Goal: Transaction & Acquisition: Purchase product/service

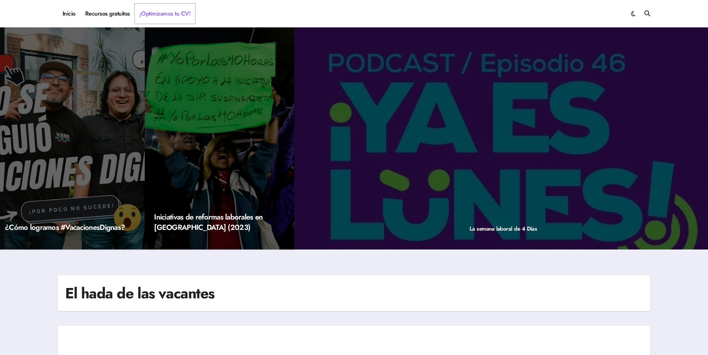
click at [173, 10] on link "¡Optimizamos tu CV!" at bounding box center [165, 14] width 60 height 20
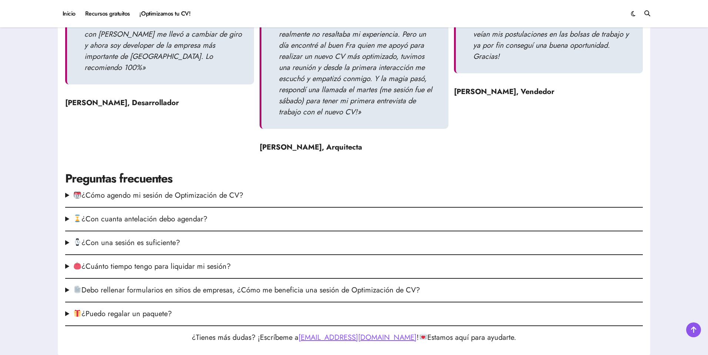
scroll to position [852, 0]
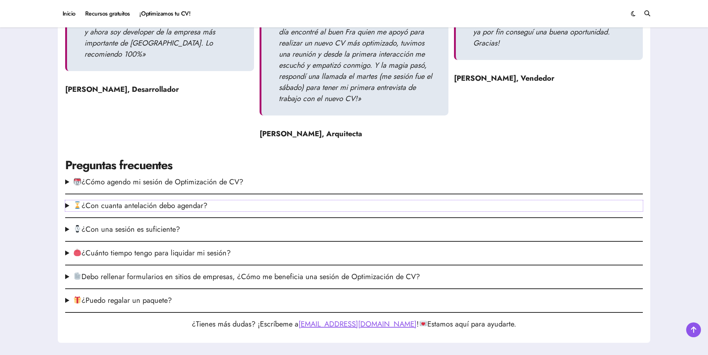
click at [199, 207] on summary "¿Con cuanta antelación debo agendar?" at bounding box center [354, 205] width 578 height 11
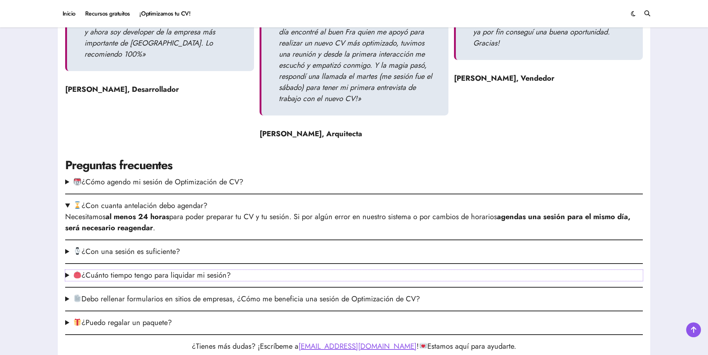
click at [226, 272] on summary "¿Cuánto tiempo tengo para liquidar mi sesión?" at bounding box center [354, 275] width 578 height 11
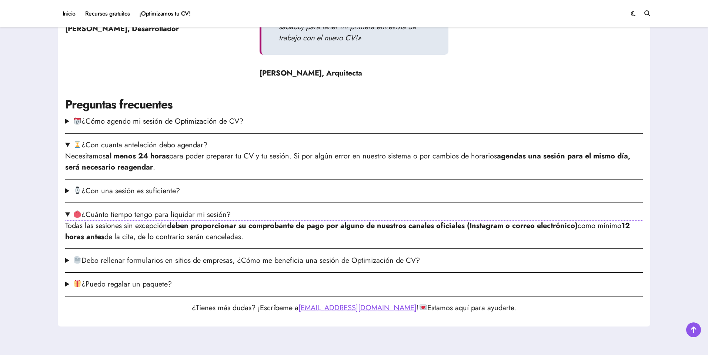
scroll to position [926, 0]
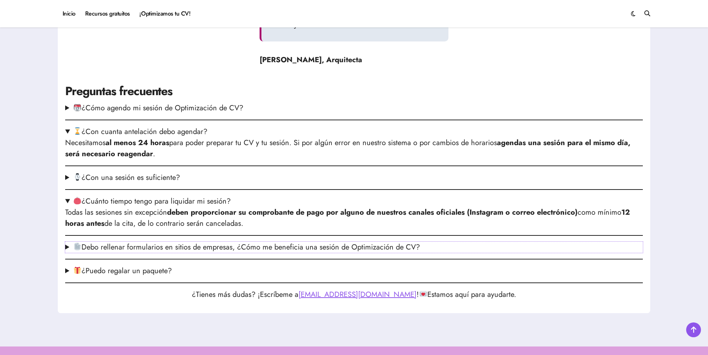
click at [197, 249] on summary "Debo rellenar formularios en sitios de empresas, ¿Cómo me beneficia una sesión …" at bounding box center [354, 247] width 578 height 11
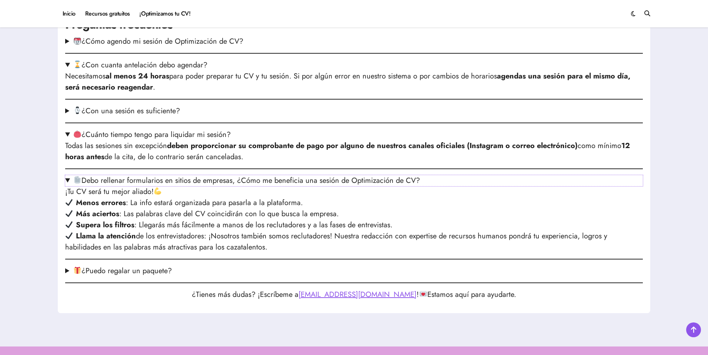
scroll to position [1000, 0]
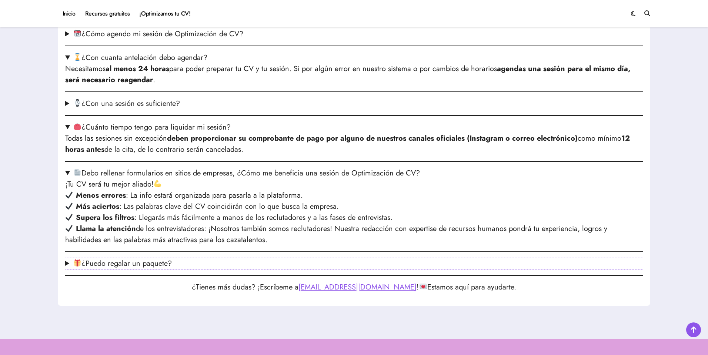
click at [164, 260] on summary "¿Puedo regalar un paquete?" at bounding box center [354, 263] width 578 height 11
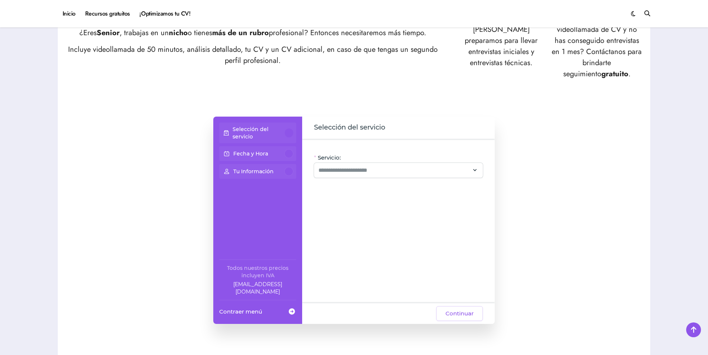
scroll to position [444, 0]
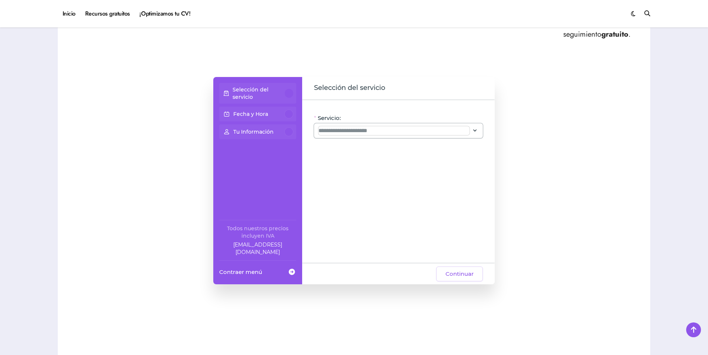
click at [346, 134] on input "Servicio:" at bounding box center [393, 130] width 151 height 9
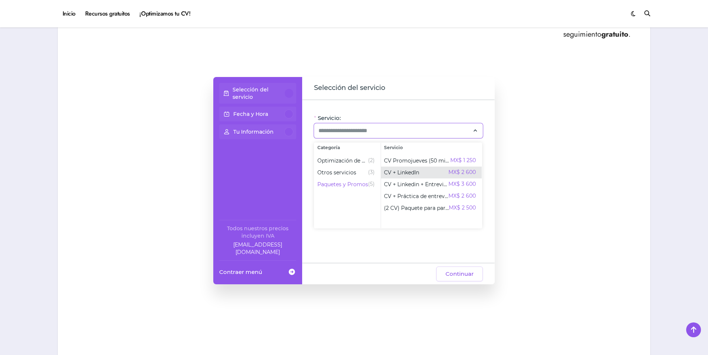
click at [410, 173] on span "CV + LinkedIn" at bounding box center [401, 172] width 35 height 7
type input "**********"
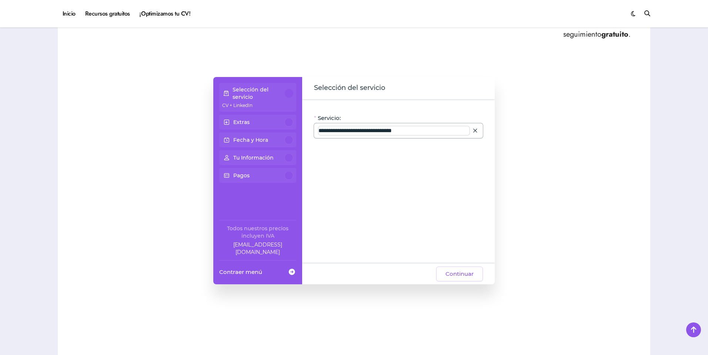
click at [424, 133] on input "**********" at bounding box center [393, 130] width 151 height 9
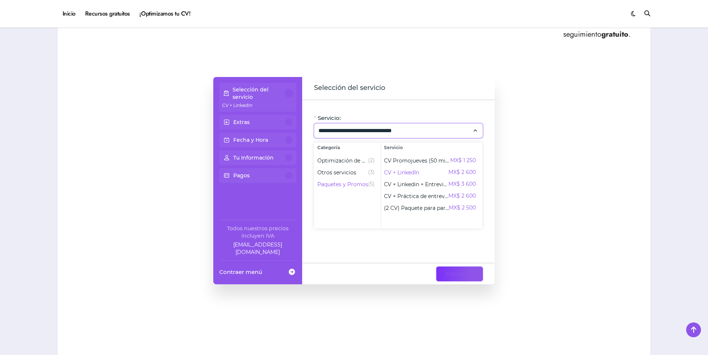
click at [446, 278] on span "Continuar" at bounding box center [459, 274] width 28 height 9
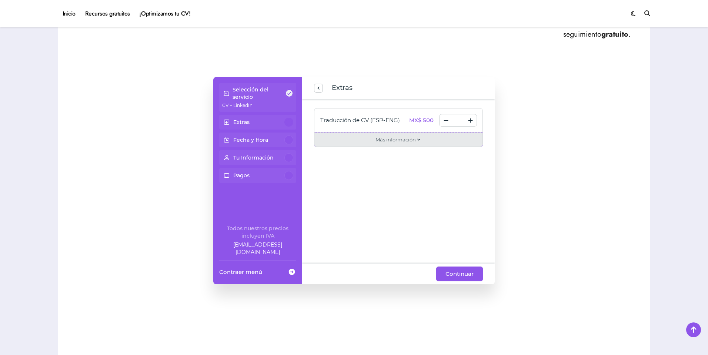
click at [388, 143] on span "Más información" at bounding box center [395, 139] width 40 height 7
click at [365, 206] on div "Traducción de CV (ESP-ENG) MX$ 500 * Traducimos el CV que hagas en la sesión:) …" at bounding box center [398, 181] width 193 height 164
click at [541, 203] on div "Selección del servicio CV + LinkedIn Extras Fecha y Hora Tu Información Pagos T…" at bounding box center [354, 180] width 578 height 207
click at [438, 215] on div "Traducción de CV (ESP-ENG) MX$ 500 * Traducimos el CV que hagas en la sesión:) …" at bounding box center [398, 181] width 193 height 164
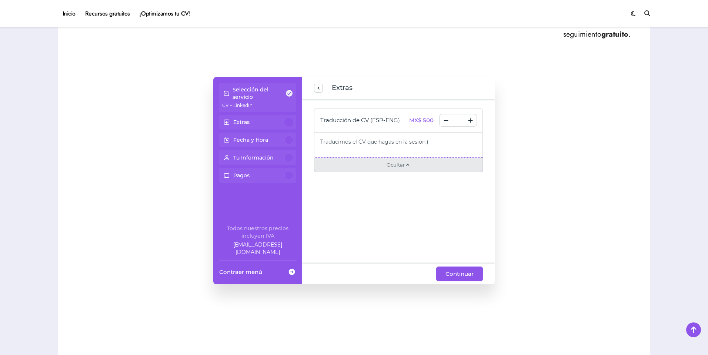
click at [398, 164] on span "Ocultar" at bounding box center [396, 164] width 18 height 7
click at [423, 226] on div "Traducción de CV (ESP-ENG) MX$ 500 * Traducimos el CV que hagas en la sesión:) …" at bounding box center [398, 181] width 193 height 164
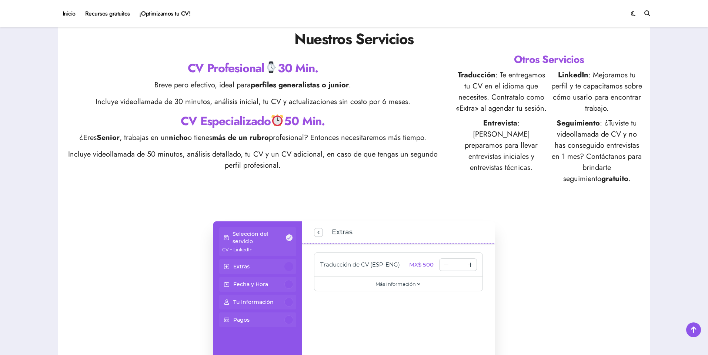
scroll to position [407, 0]
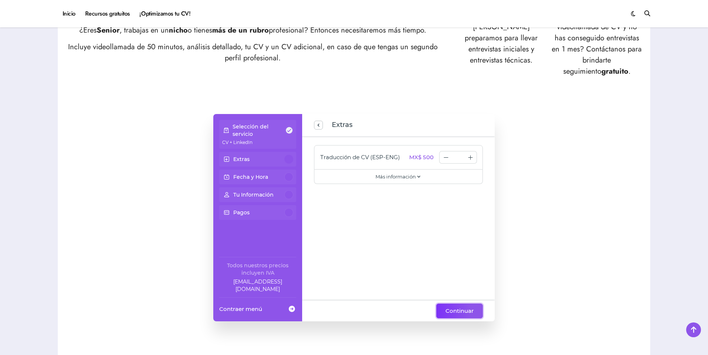
click at [467, 309] on span "Continuar" at bounding box center [459, 311] width 28 height 9
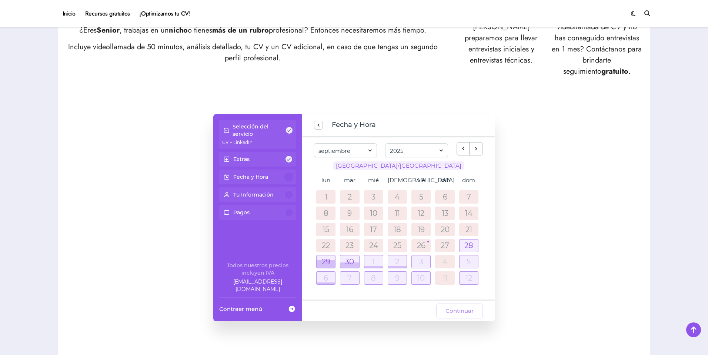
scroll to position [0, 0]
click at [321, 123] on span "previous step" at bounding box center [318, 125] width 6 height 10
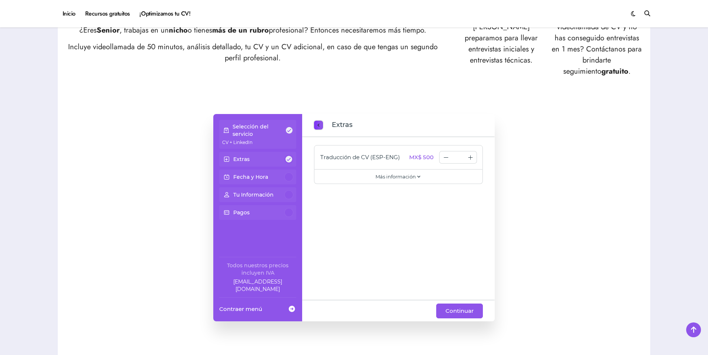
click at [321, 123] on span "previous step" at bounding box center [318, 125] width 6 height 10
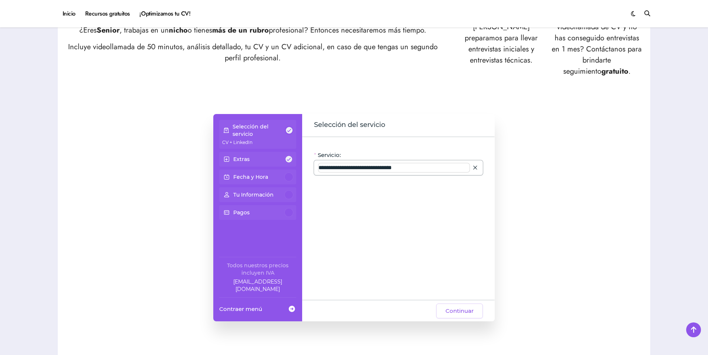
click at [398, 171] on input "**********" at bounding box center [393, 167] width 151 height 9
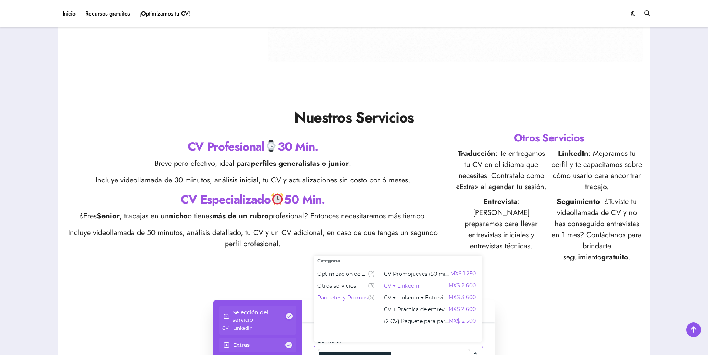
scroll to position [222, 0]
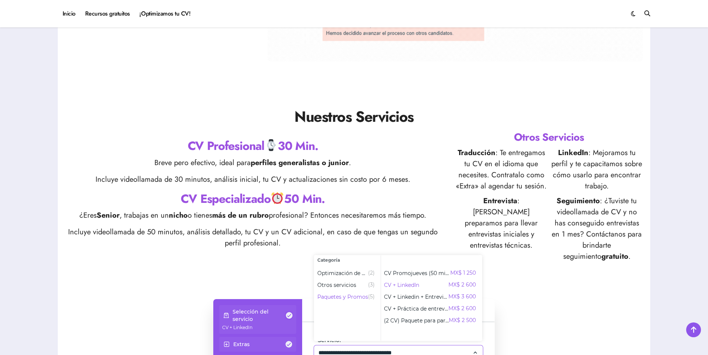
drag, startPoint x: 521, startPoint y: 301, endPoint x: 507, endPoint y: 295, distance: 15.0
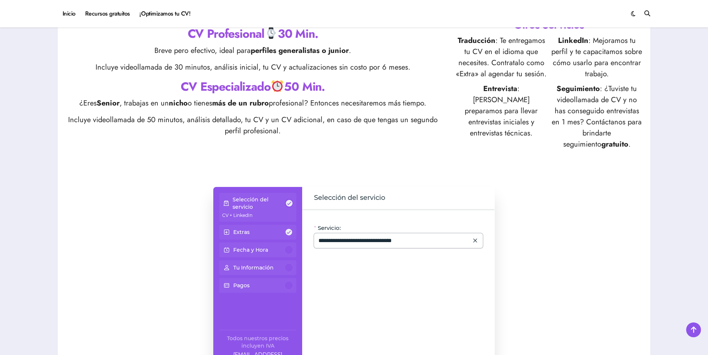
scroll to position [407, 0]
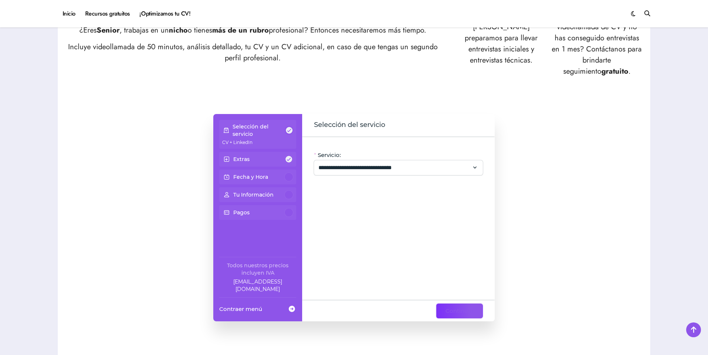
click at [472, 309] on span "Continuar" at bounding box center [459, 311] width 28 height 9
click at [454, 311] on span "Continuar" at bounding box center [459, 311] width 28 height 9
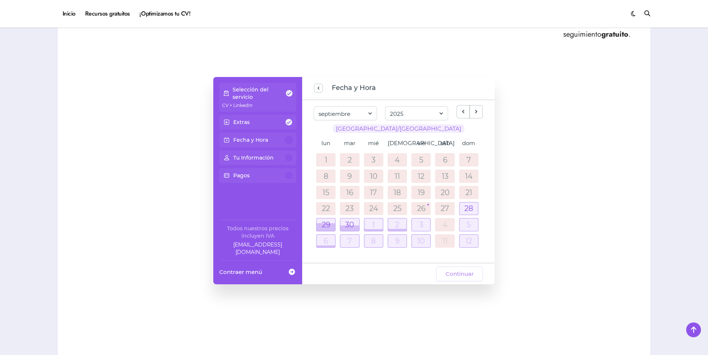
scroll to position [0, 0]
click at [316, 87] on span "previous step" at bounding box center [318, 88] width 6 height 10
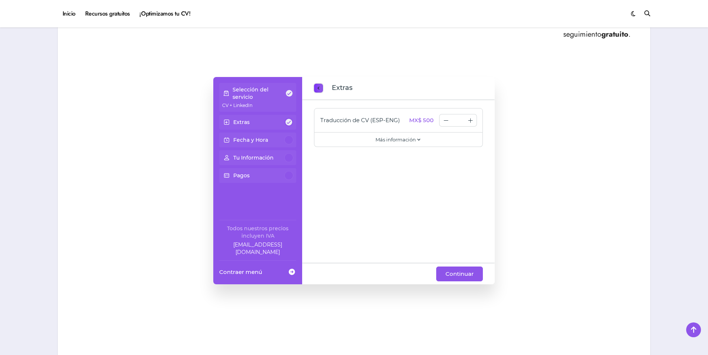
click at [316, 87] on span "previous step" at bounding box center [318, 88] width 6 height 10
click at [450, 278] on span "Continuar" at bounding box center [459, 274] width 28 height 9
click at [442, 275] on button "Continuar" at bounding box center [459, 274] width 47 height 15
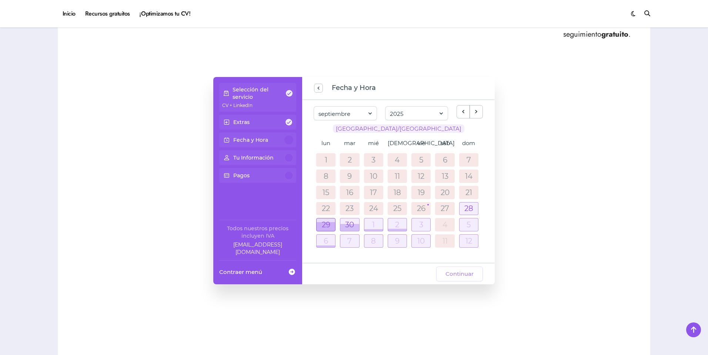
click at [324, 225] on div at bounding box center [326, 226] width 19 height 9
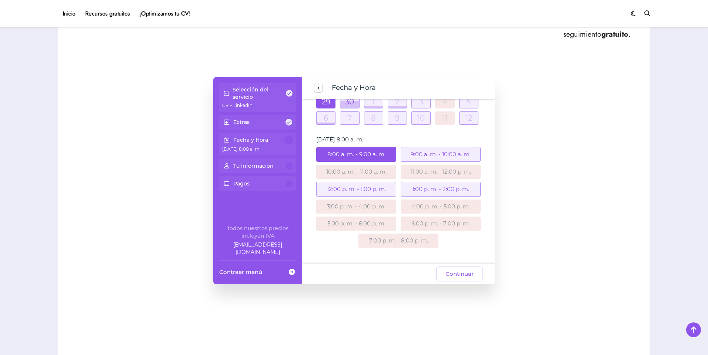
scroll to position [120, 0]
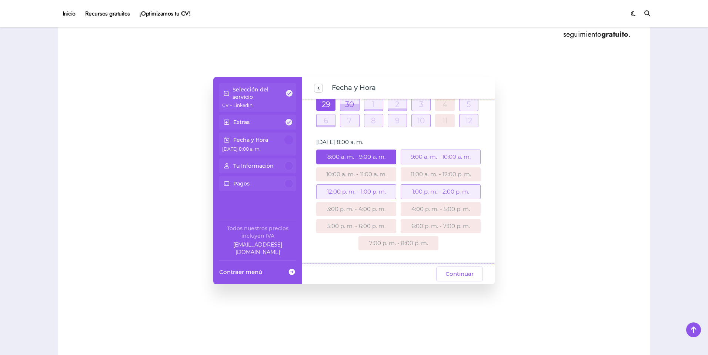
click at [432, 159] on div "9:00 a. m. - 10:00 a. m." at bounding box center [441, 157] width 80 height 15
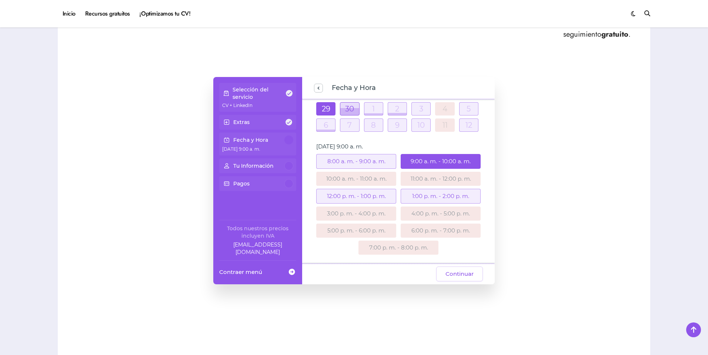
click at [347, 113] on div at bounding box center [349, 111] width 19 height 7
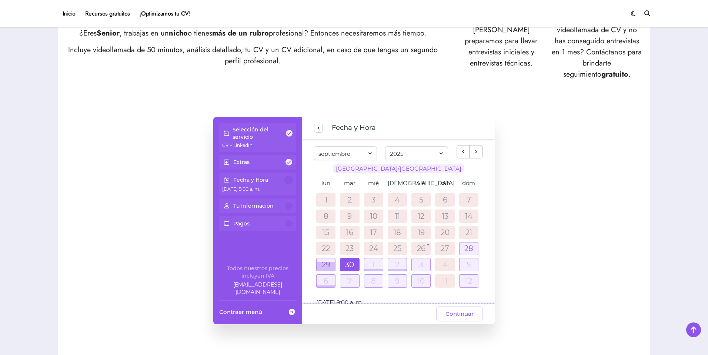
scroll to position [444, 0]
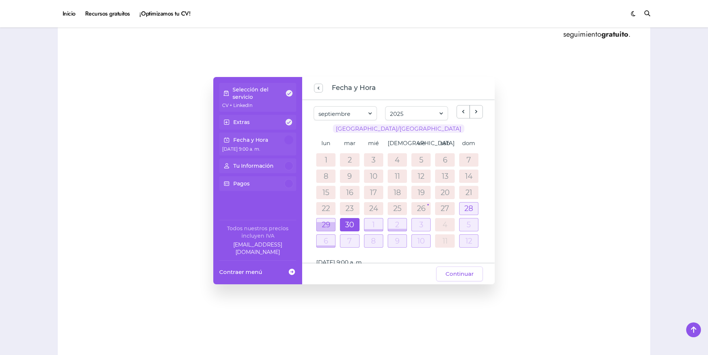
click at [290, 140] on div at bounding box center [288, 140] width 9 height 9
click at [352, 227] on div at bounding box center [349, 224] width 19 height 13
click at [349, 224] on div at bounding box center [349, 227] width 19 height 7
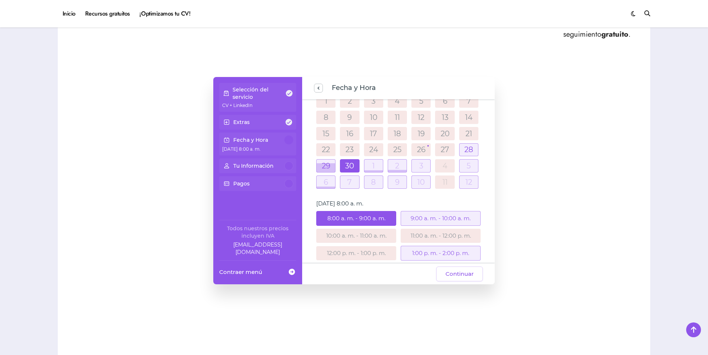
scroll to position [0, 0]
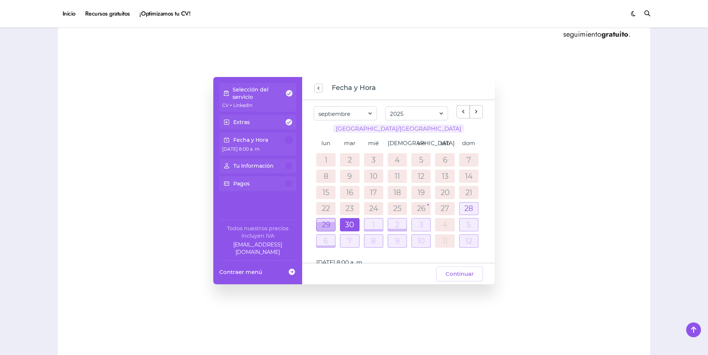
click at [327, 223] on div at bounding box center [326, 226] width 19 height 9
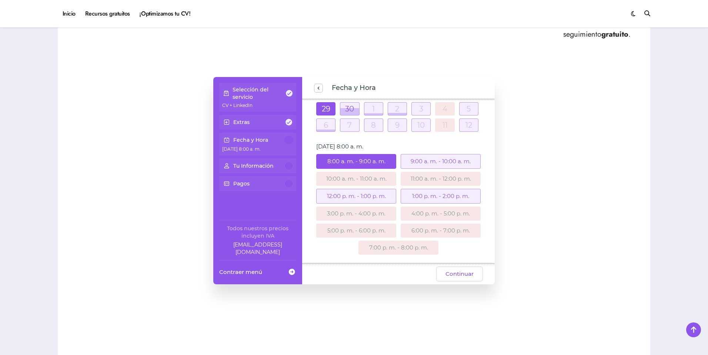
click at [376, 197] on div "12:00 p. m. - 1:00 p. m." at bounding box center [356, 196] width 80 height 15
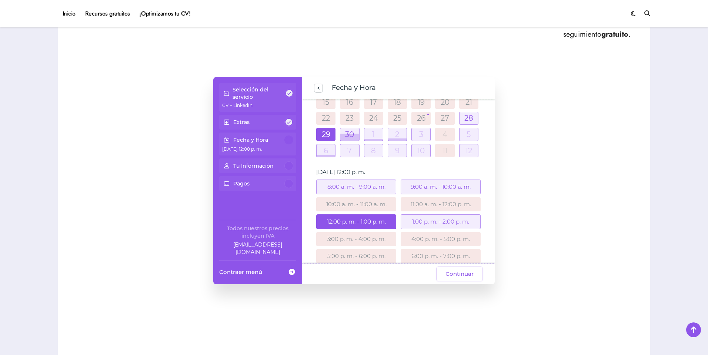
scroll to position [79, 0]
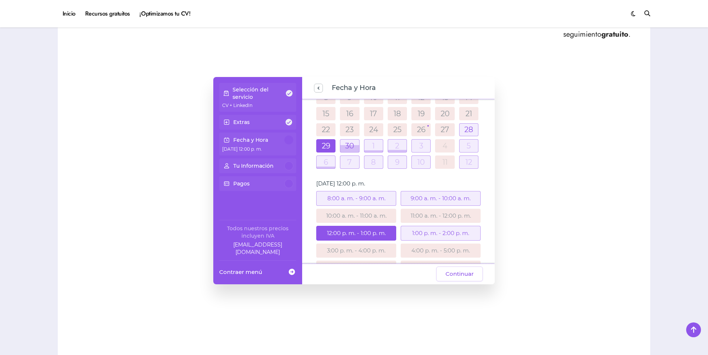
click at [445, 236] on div "1:00 p. m. - 2:00 p. m." at bounding box center [441, 233] width 80 height 15
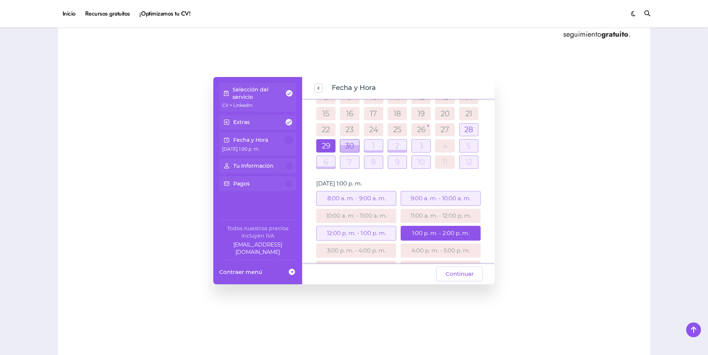
click at [349, 144] on div at bounding box center [349, 146] width 19 height 13
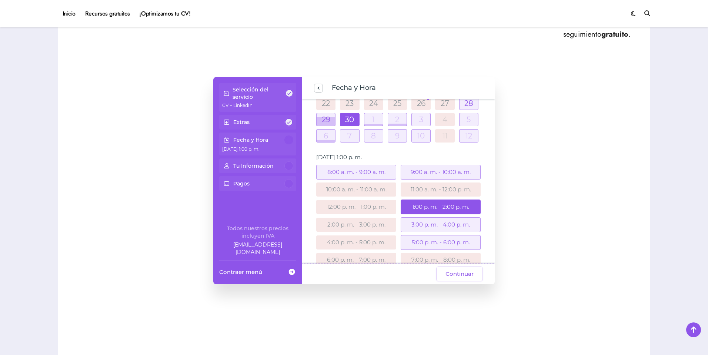
scroll to position [117, 0]
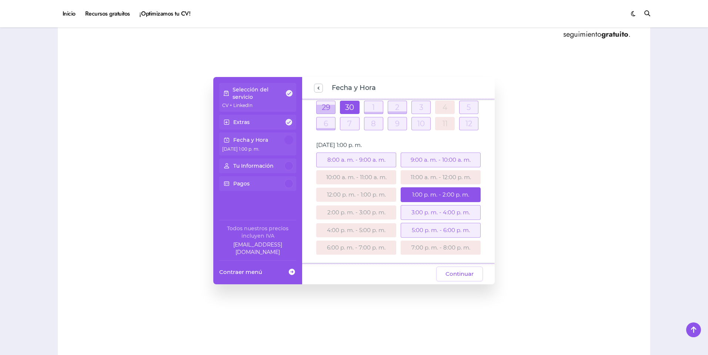
click at [441, 161] on div "9:00 a. m. - 10:00 a. m." at bounding box center [441, 160] width 80 height 15
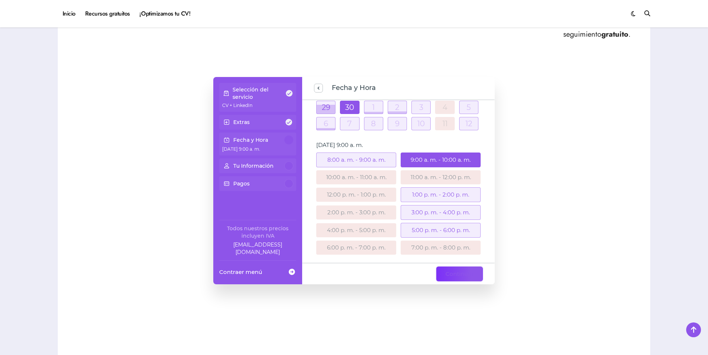
click at [454, 275] on span "Continuar" at bounding box center [459, 274] width 28 height 9
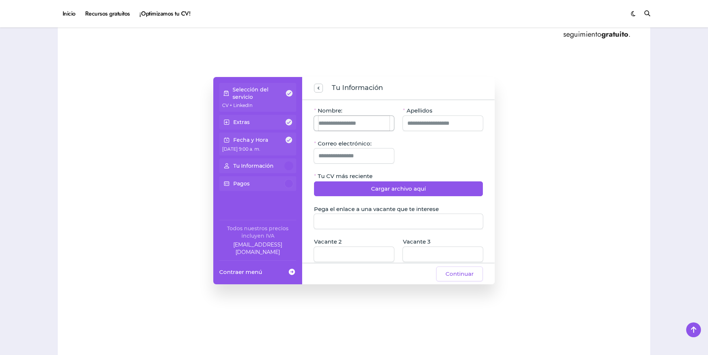
click at [365, 122] on input "Nombre:" at bounding box center [353, 123] width 71 height 15
type input "**********"
click at [446, 121] on input "Apellidos" at bounding box center [442, 123] width 71 height 15
type input "**********"
click at [372, 154] on input "Correo electrónico:" at bounding box center [353, 155] width 71 height 15
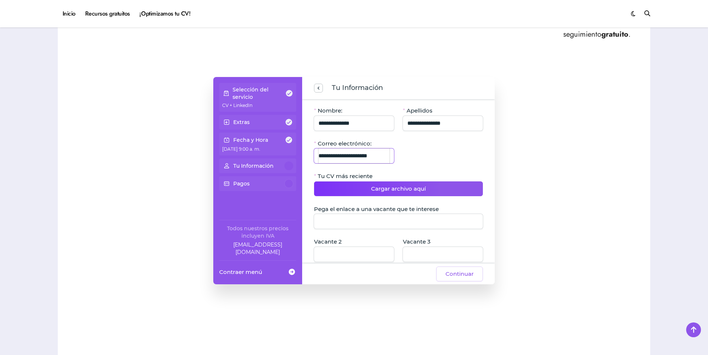
type input "**********"
click at [389, 191] on span "Cargar archivo aquí" at bounding box center [398, 188] width 55 height 9
click at [425, 191] on span "Cargar archivo aquí" at bounding box center [398, 188] width 55 height 9
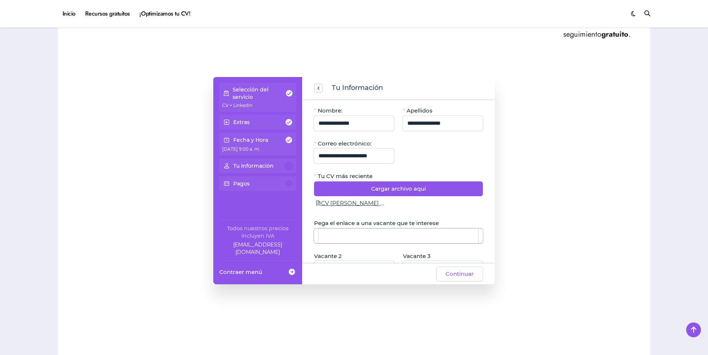
click at [403, 241] on input "Pega el enlace a una vacante que te interese" at bounding box center [398, 235] width 160 height 15
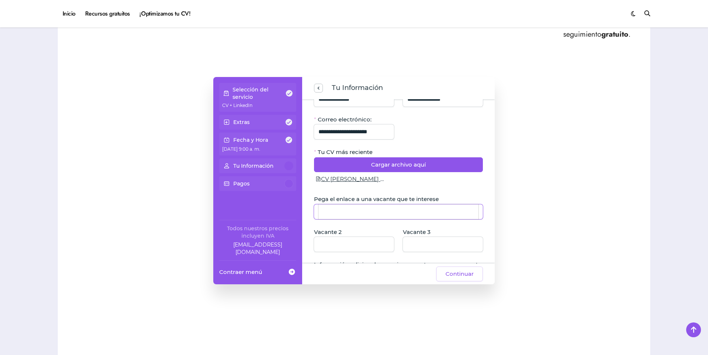
scroll to position [37, 0]
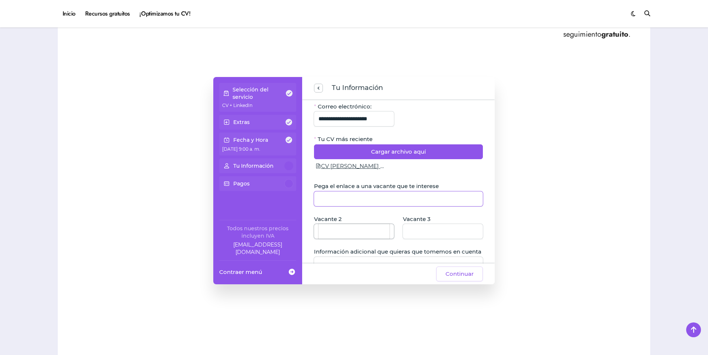
click at [347, 233] on input "Vacante 2" at bounding box center [353, 231] width 71 height 15
click at [442, 230] on input "Vacante 3" at bounding box center [442, 231] width 71 height 15
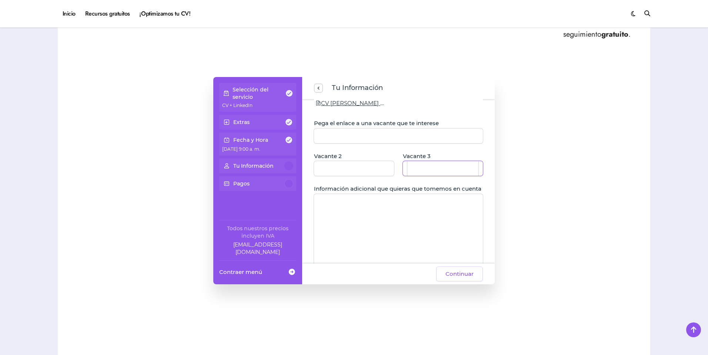
scroll to position [111, 0]
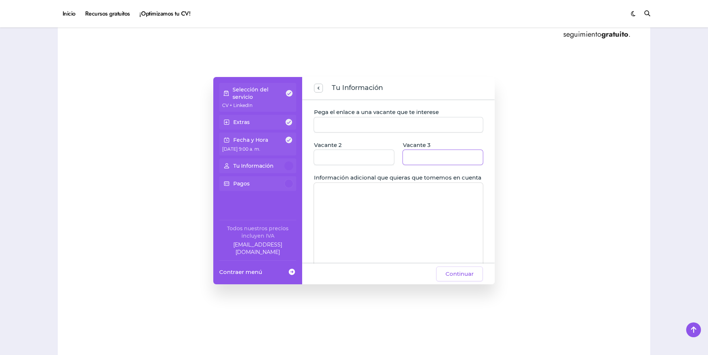
click at [448, 216] on textarea "Información adicional que quieras que tomemos en cuenta" at bounding box center [398, 229] width 169 height 93
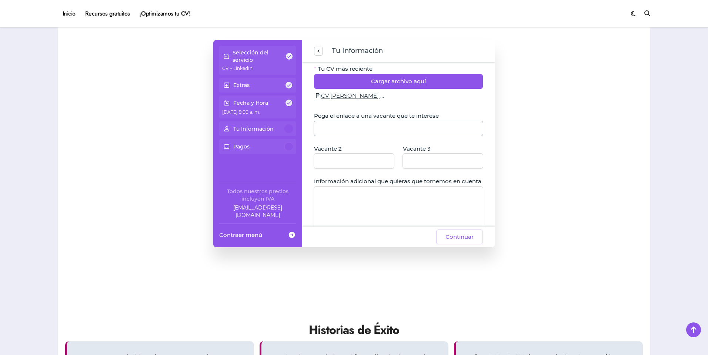
scroll to position [107, 0]
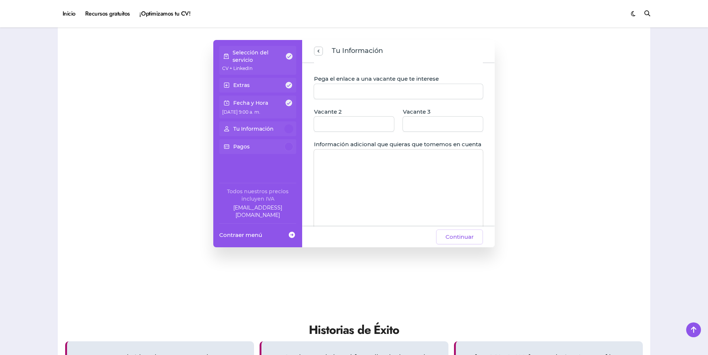
click at [394, 166] on textarea "Información adicional que quieras que tomemos en cuenta" at bounding box center [398, 196] width 169 height 93
click at [366, 184] on textarea "Información adicional que quieras que tomemos en cuenta" at bounding box center [398, 196] width 169 height 93
click at [454, 202] on textarea "**********" at bounding box center [398, 196] width 169 height 93
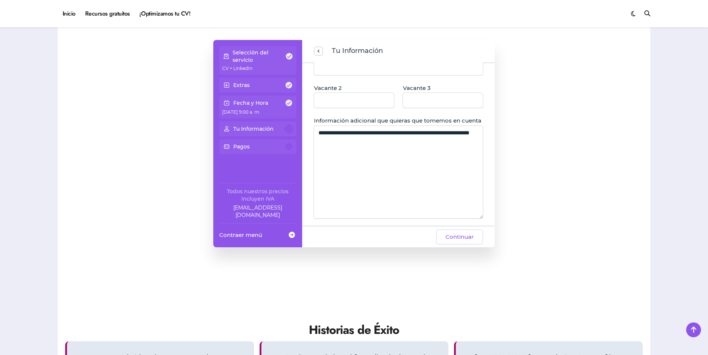
scroll to position [144, 0]
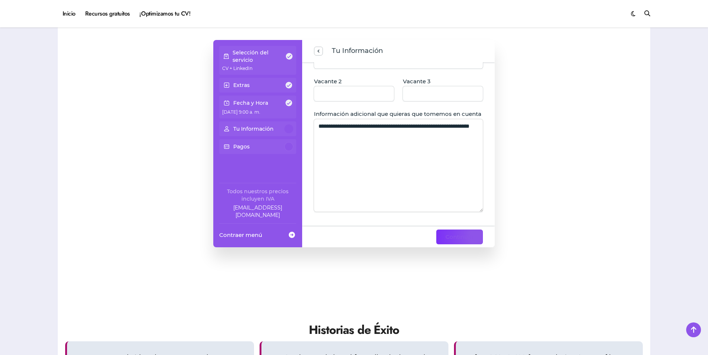
type textarea "**********"
click at [466, 240] on span "Continuar" at bounding box center [459, 237] width 28 height 9
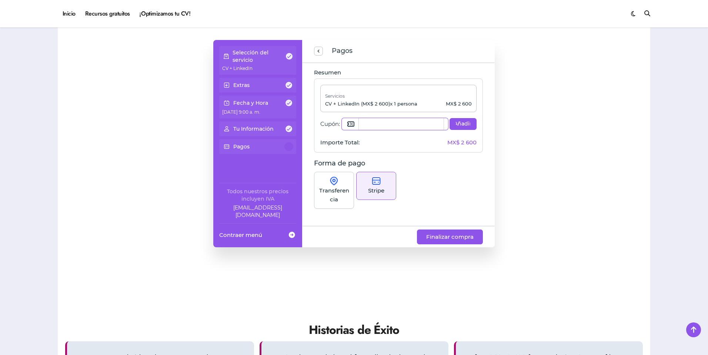
click at [366, 127] on input "Cupón:" at bounding box center [401, 124] width 85 height 12
click at [381, 187] on p "Stripe" at bounding box center [376, 190] width 16 height 9
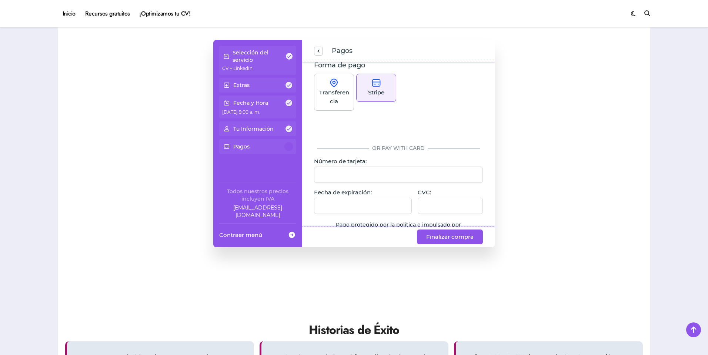
scroll to position [111, 0]
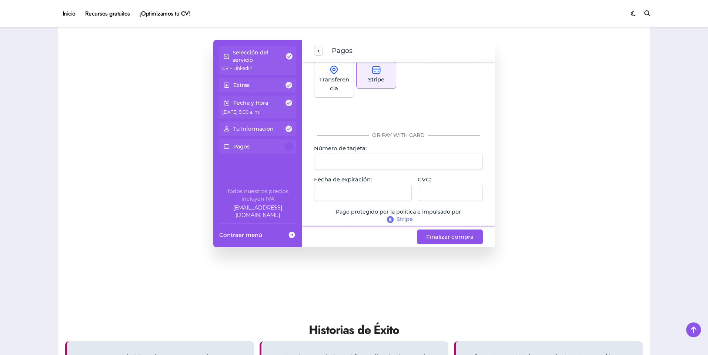
click at [420, 145] on p "Número de tarjeta:" at bounding box center [398, 148] width 169 height 7
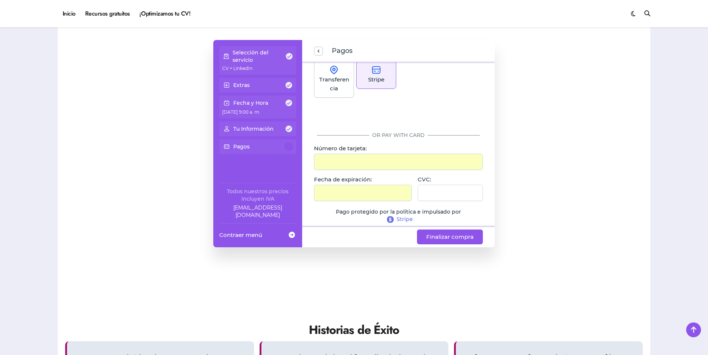
click at [360, 197] on div at bounding box center [363, 193] width 98 height 16
click at [399, 158] on div at bounding box center [398, 162] width 169 height 16
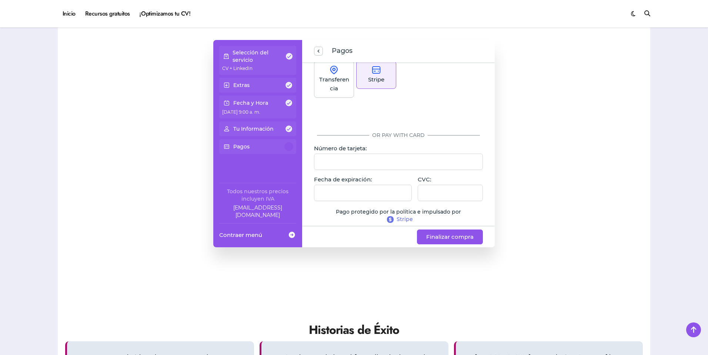
click at [604, 211] on div "Selección del servicio CV + LinkedIn Extras Fecha y Hora [DATE] 9:00 a. m. Tu I…" at bounding box center [354, 143] width 578 height 207
click at [454, 235] on span "Finalizar compra" at bounding box center [449, 237] width 47 height 9
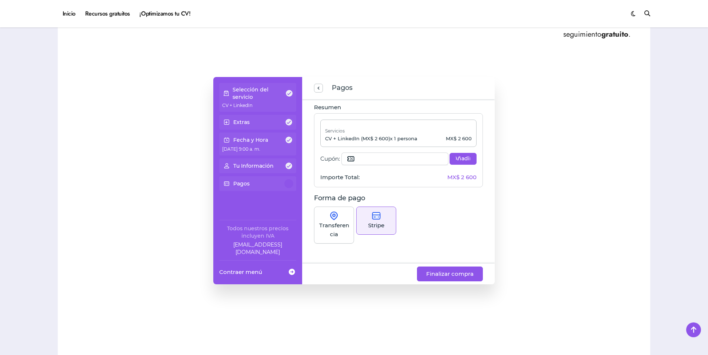
scroll to position [0, 0]
click at [447, 274] on span "Finalizar compra" at bounding box center [449, 274] width 47 height 9
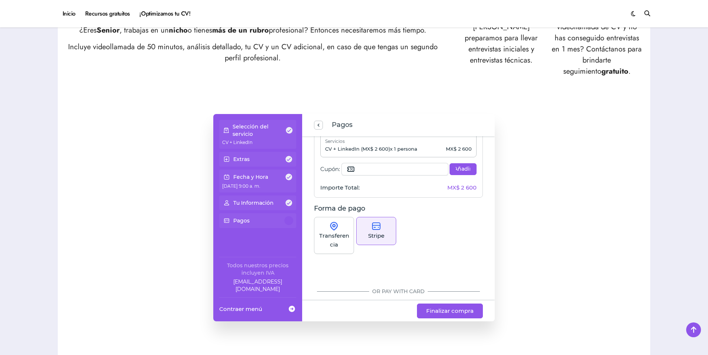
scroll to position [74, 0]
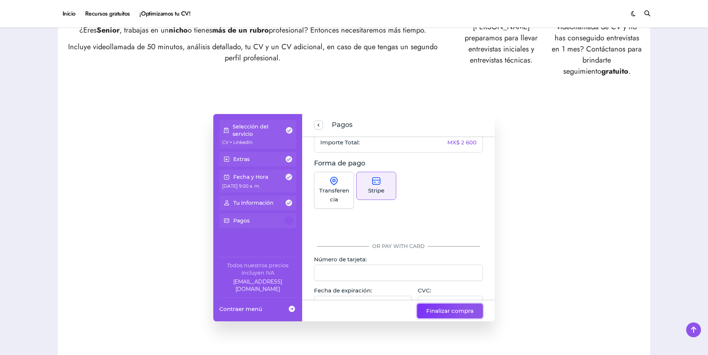
click at [454, 315] on span "Finalizar compra" at bounding box center [449, 311] width 47 height 9
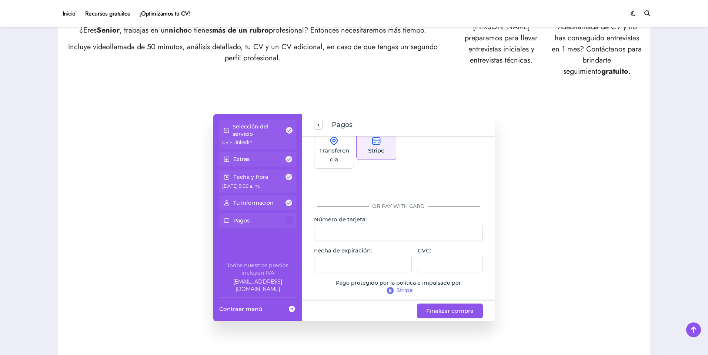
scroll to position [117, 0]
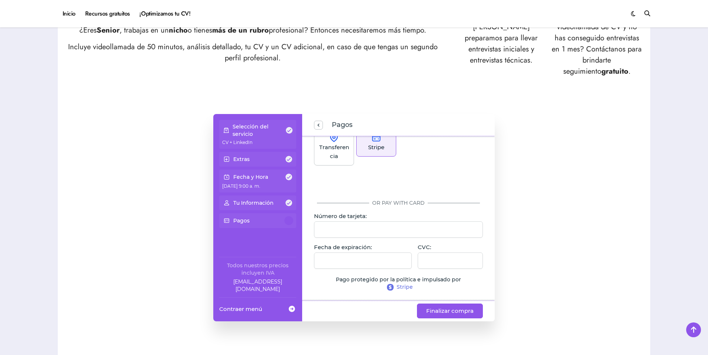
click at [400, 287] on span "Stripe" at bounding box center [405, 287] width 16 height 7
click at [438, 307] on span "Finalizar compra" at bounding box center [449, 311] width 47 height 9
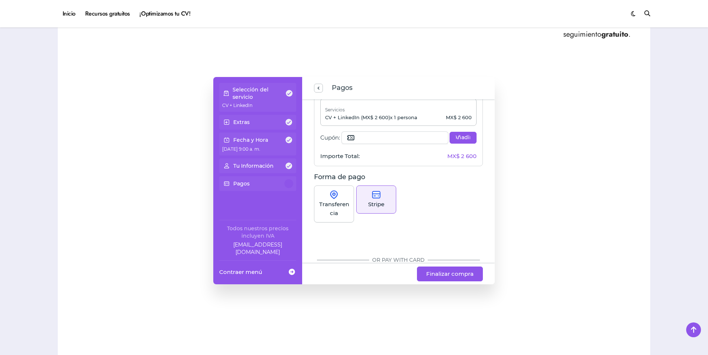
scroll to position [6, 0]
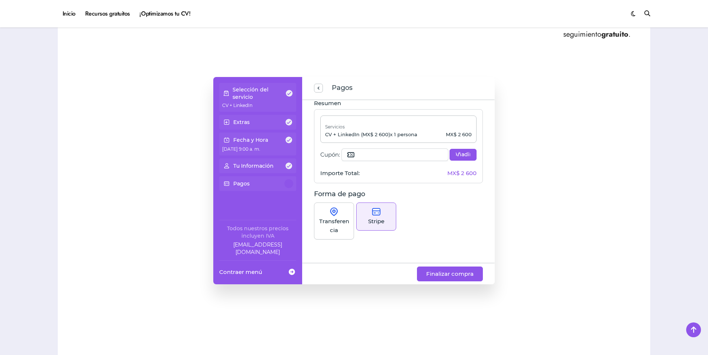
click at [277, 181] on div "Pagos" at bounding box center [257, 183] width 71 height 9
click at [268, 141] on div "Fecha y Hora" at bounding box center [257, 140] width 71 height 9
click at [224, 145] on span at bounding box center [226, 139] width 9 height 13
click at [226, 140] on span at bounding box center [226, 139] width 9 height 13
click at [318, 94] on div "Pagos" at bounding box center [398, 88] width 193 height 22
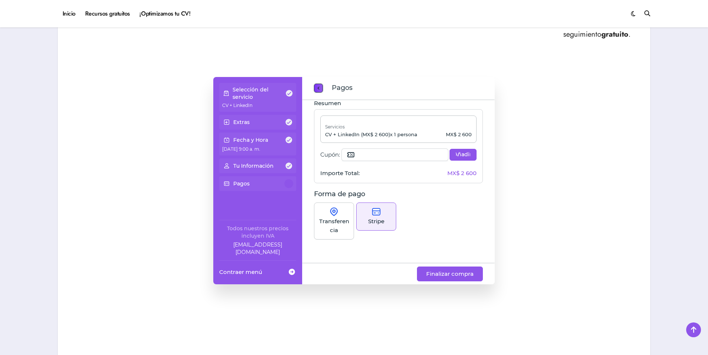
click at [312, 86] on div "Pagos" at bounding box center [398, 88] width 193 height 22
click at [319, 90] on span "previous step" at bounding box center [318, 88] width 6 height 10
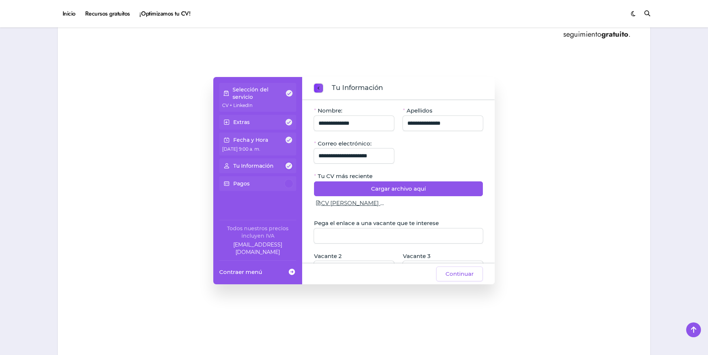
click at [318, 91] on span "previous step" at bounding box center [318, 88] width 6 height 10
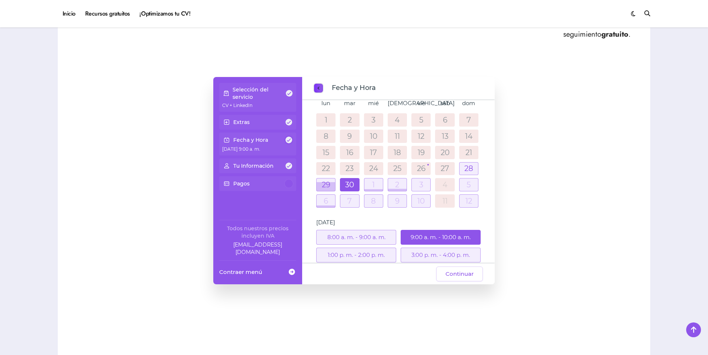
scroll to position [48, 0]
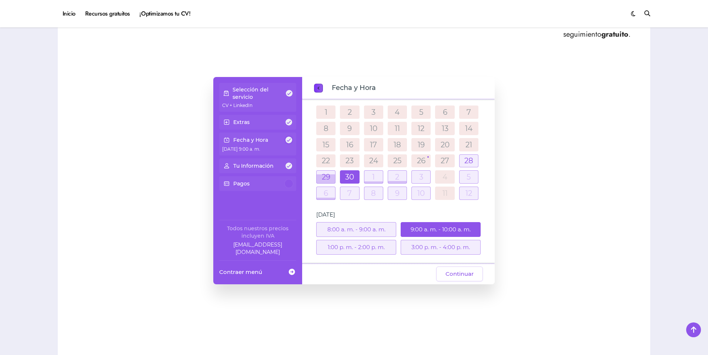
click at [437, 229] on div "9:00 a. m. - 10:00 a. m." at bounding box center [441, 229] width 80 height 15
click at [457, 273] on span "Continuar" at bounding box center [459, 274] width 28 height 9
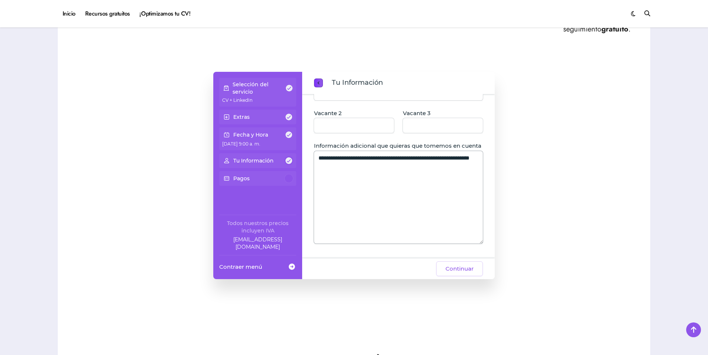
scroll to position [444, 0]
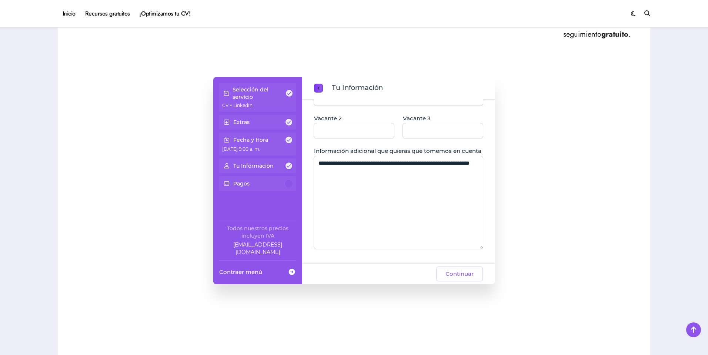
click at [285, 146] on p "[DATE] 9:00 a. m." at bounding box center [257, 148] width 71 height 8
click at [245, 138] on p "Fecha y Hora" at bounding box center [250, 139] width 35 height 7
click at [231, 124] on span at bounding box center [226, 122] width 9 height 13
click at [228, 146] on span at bounding box center [226, 139] width 9 height 13
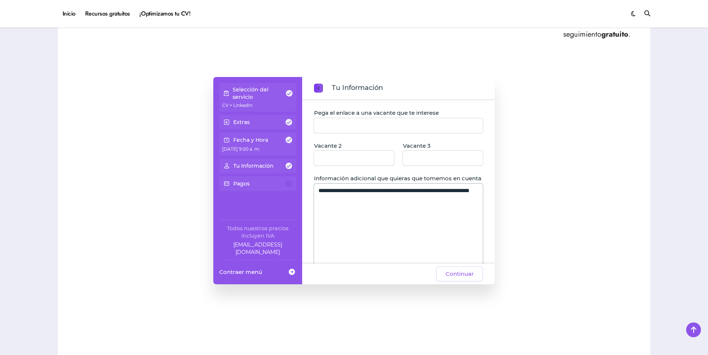
scroll to position [111, 0]
click at [449, 279] on button "Continuar" at bounding box center [459, 274] width 47 height 15
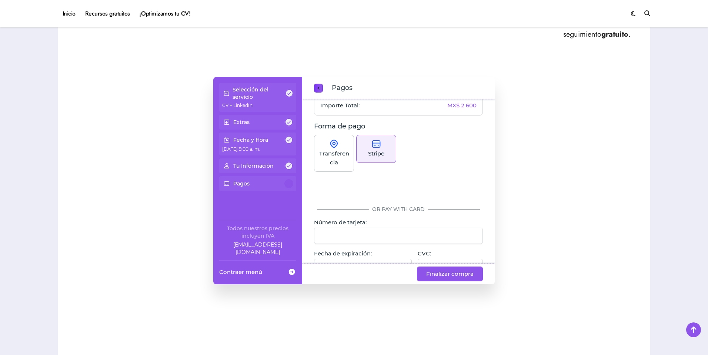
click at [349, 150] on div "Transferencia" at bounding box center [334, 153] width 40 height 37
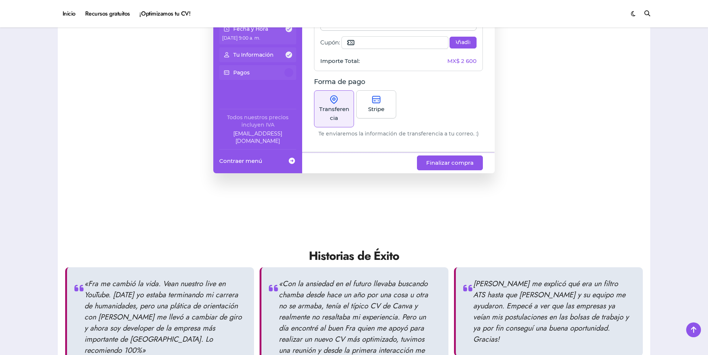
scroll to position [0, 0]
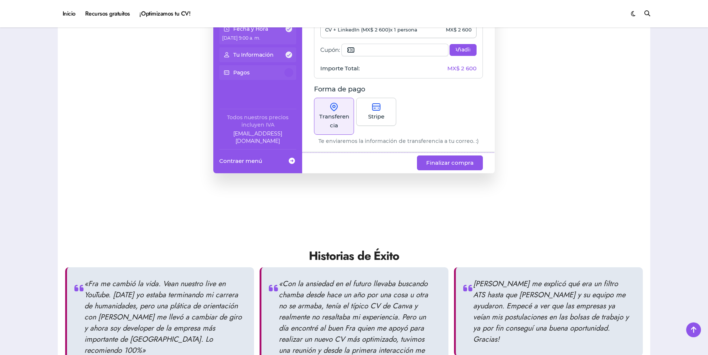
click at [375, 110] on img at bounding box center [376, 107] width 9 height 9
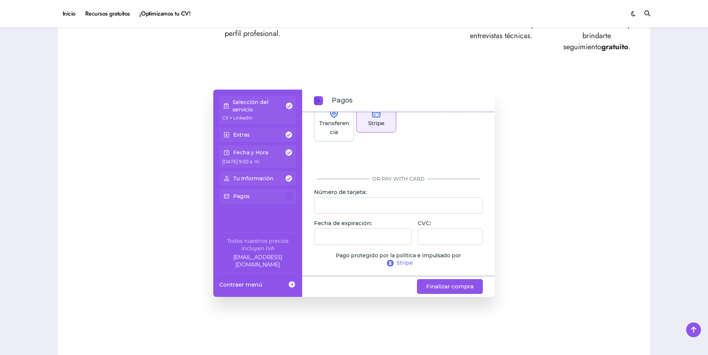
scroll to position [117, 0]
click at [331, 240] on div at bounding box center [363, 236] width 98 height 16
click at [531, 235] on div "Selección del servicio CV + LinkedIn Extras Fecha y Hora [DATE] 9:00 a. m. Tu I…" at bounding box center [354, 193] width 578 height 207
click at [441, 285] on span "Finalizar compra" at bounding box center [449, 286] width 47 height 9
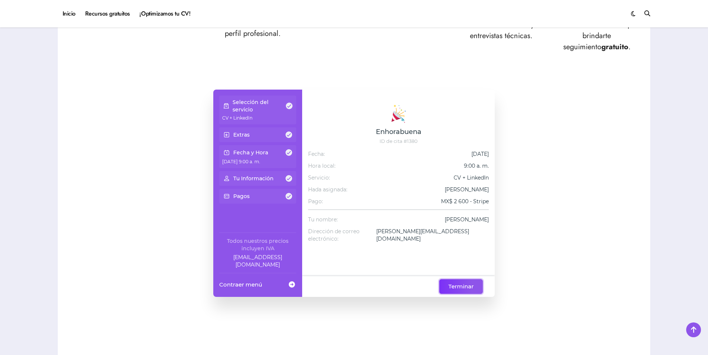
click at [464, 290] on span "Terminar" at bounding box center [460, 286] width 25 height 9
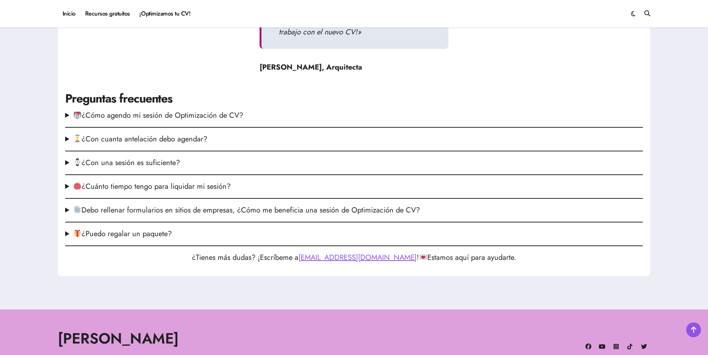
scroll to position [975, 0]
